Goal: Task Accomplishment & Management: Manage account settings

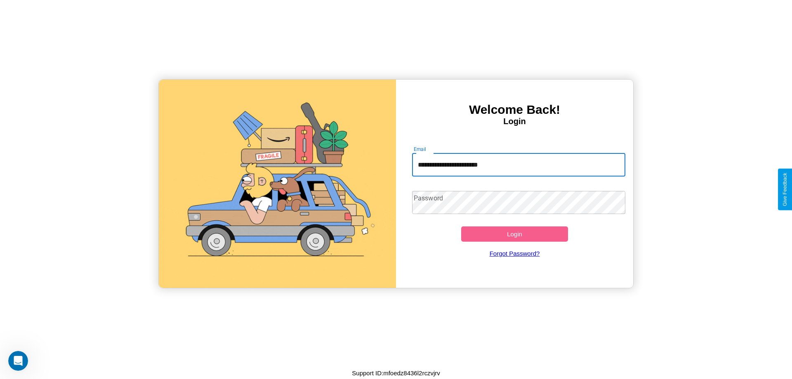
type input "**********"
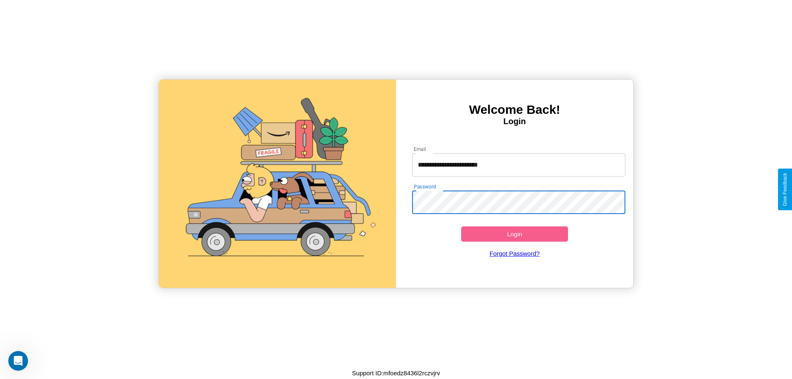
click at [515, 234] on button "Login" at bounding box center [514, 234] width 107 height 15
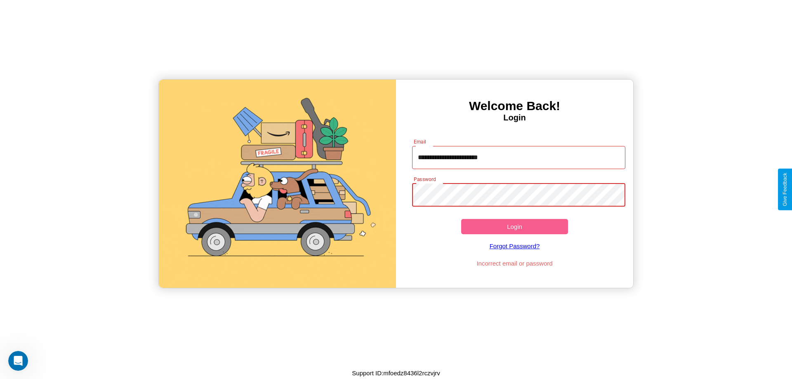
click at [515, 227] on button "Login" at bounding box center [514, 226] width 107 height 15
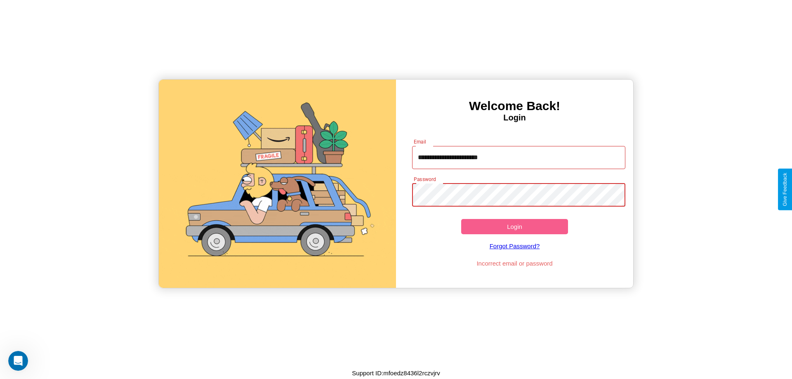
click at [515, 227] on button "Login" at bounding box center [514, 226] width 107 height 15
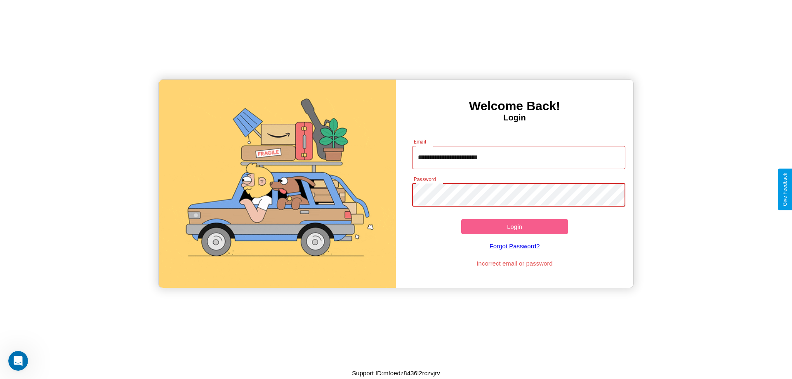
click at [515, 227] on button "Login" at bounding box center [514, 226] width 107 height 15
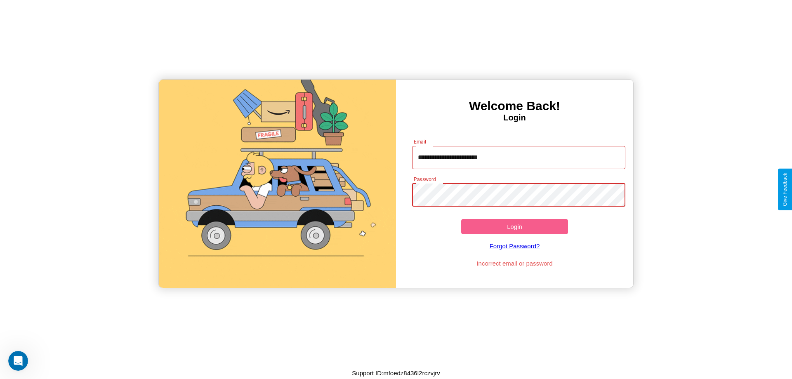
click at [515, 227] on button "Login" at bounding box center [514, 226] width 107 height 15
